Goal: Entertainment & Leisure: Consume media (video, audio)

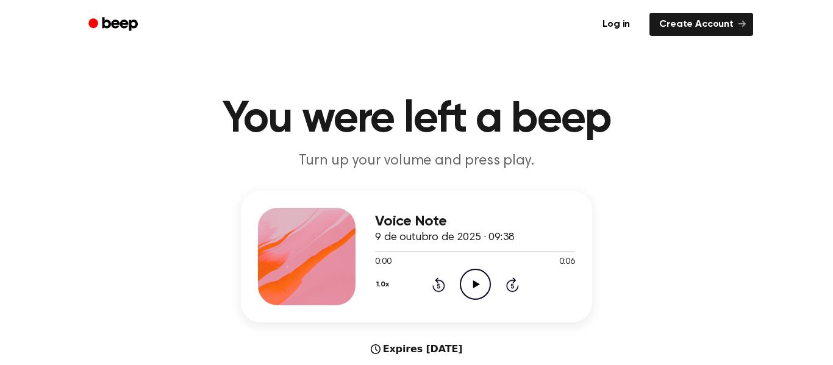
click at [481, 277] on icon "Play Audio" at bounding box center [475, 284] width 31 height 31
click at [715, 122] on h1 "You were left a beep" at bounding box center [416, 120] width 624 height 44
click at [483, 287] on icon "Play Audio" at bounding box center [475, 284] width 31 height 31
click at [483, 287] on icon "Pause Audio" at bounding box center [475, 284] width 31 height 31
click at [483, 287] on icon "Play Audio" at bounding box center [475, 284] width 31 height 31
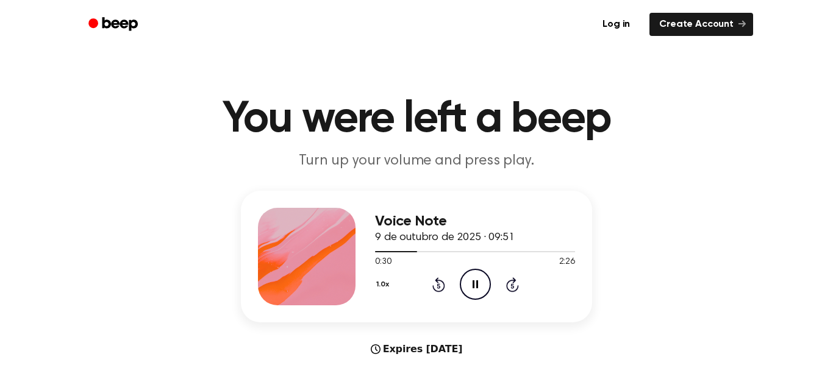
click at [483, 287] on icon "Pause Audio" at bounding box center [475, 284] width 31 height 31
